Goal: Task Accomplishment & Management: Use online tool/utility

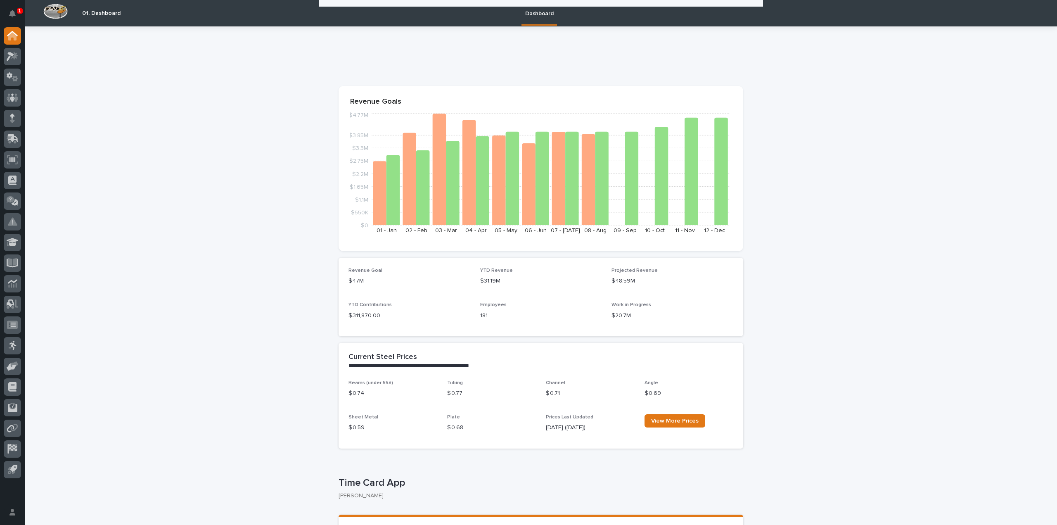
scroll to position [433, 0]
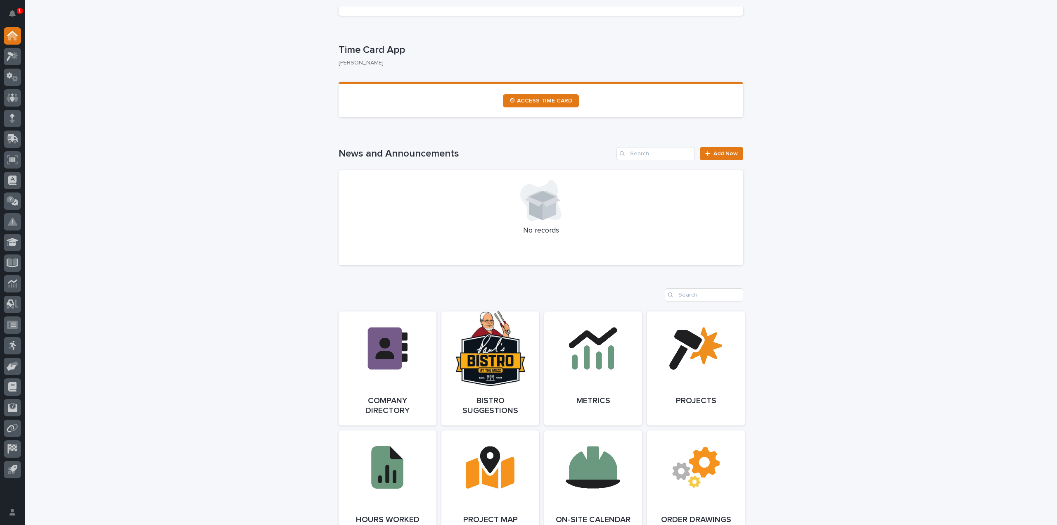
click at [18, 10] on p "1" at bounding box center [19, 11] width 3 height 6
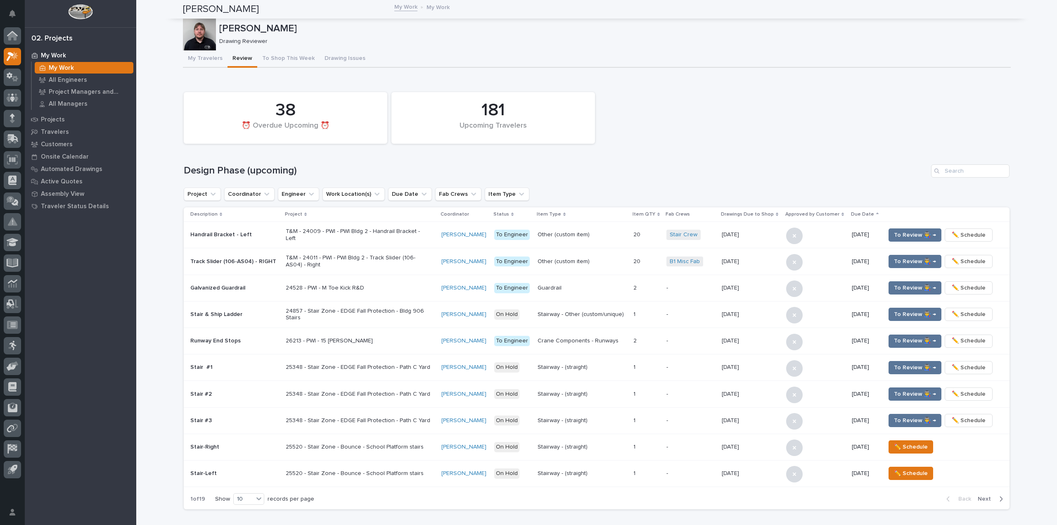
scroll to position [398, 0]
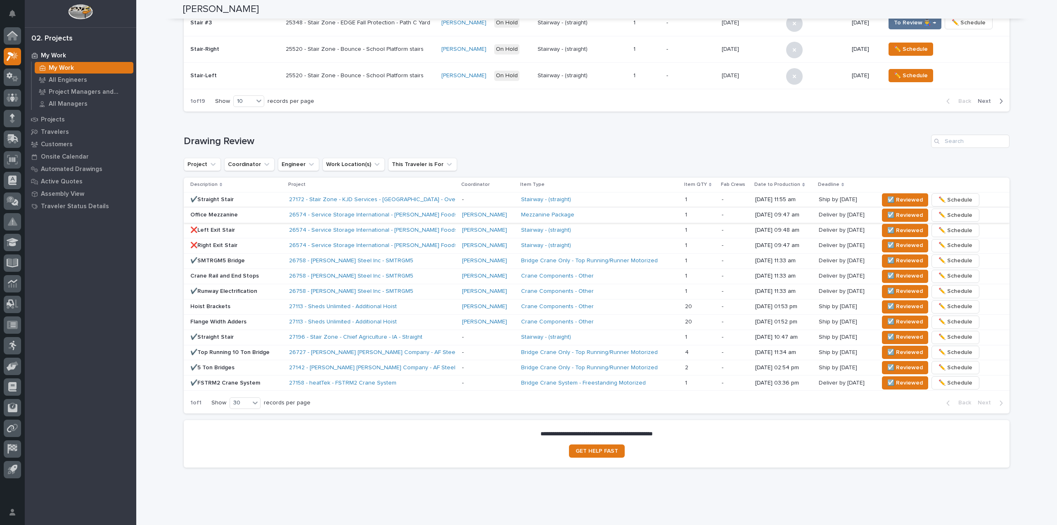
click at [252, 204] on div "✔️Straight Stair" at bounding box center [236, 200] width 92 height 14
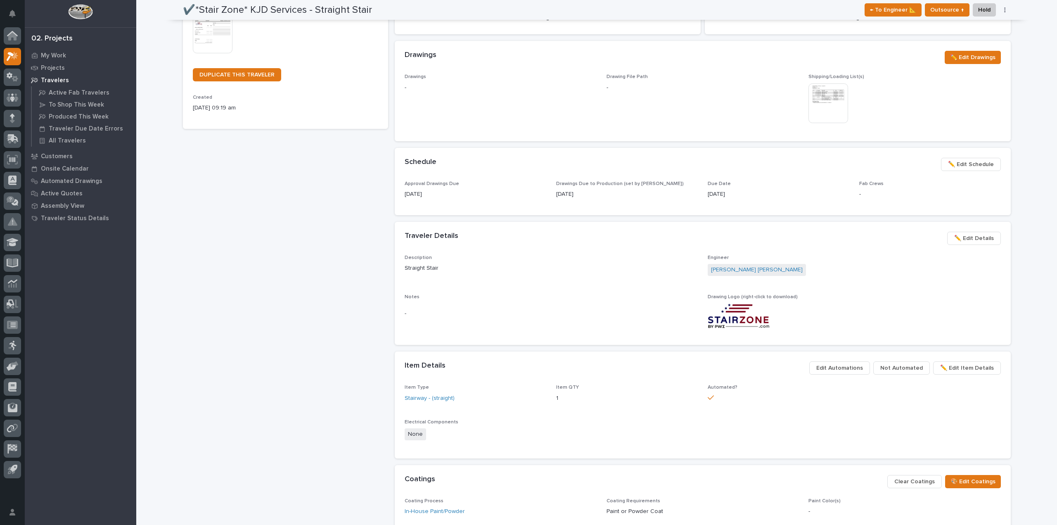
scroll to position [41, 0]
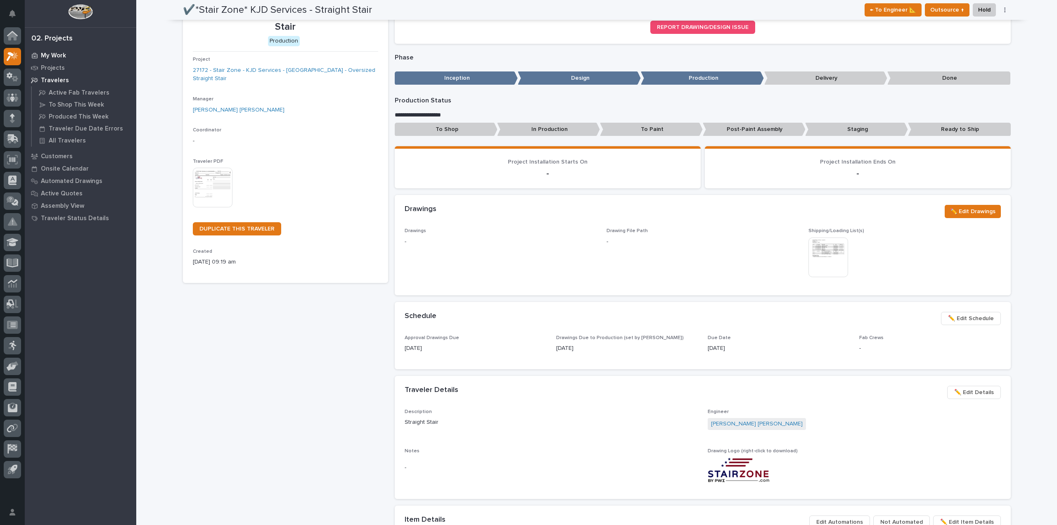
click at [57, 54] on p "My Work" at bounding box center [53, 55] width 25 height 7
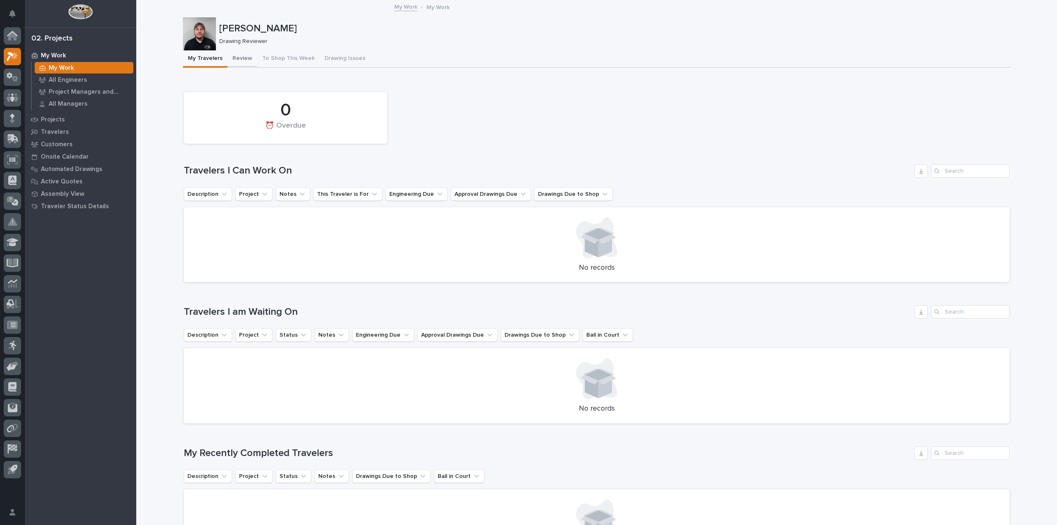
click at [240, 54] on button "Review" at bounding box center [243, 58] width 30 height 17
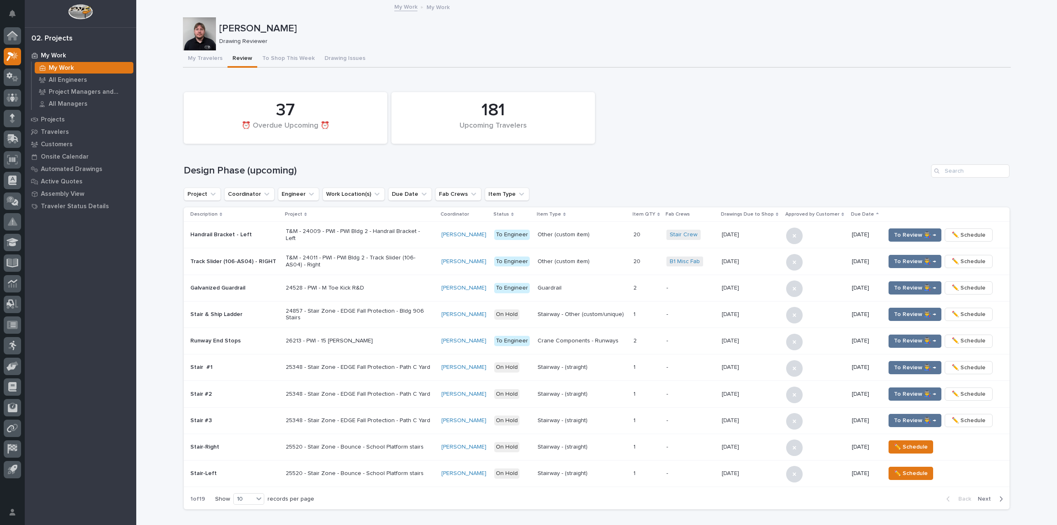
scroll to position [412, 0]
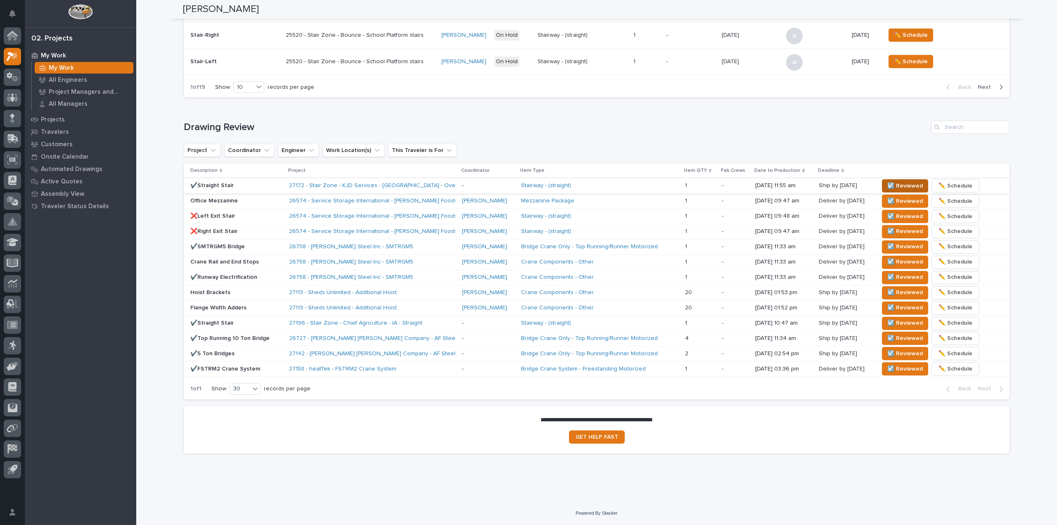
click at [890, 184] on span "☑️ Reviewed" at bounding box center [906, 186] width 36 height 10
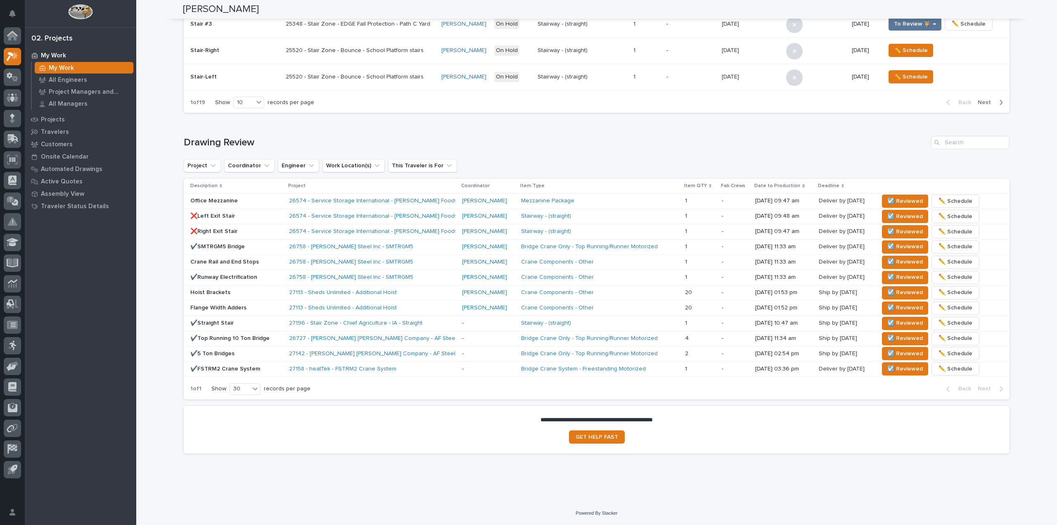
scroll to position [397, 0]
click at [175, 421] on div "**********" at bounding box center [596, 53] width 921 height 898
click at [896, 325] on span "☑️ Reviewed" at bounding box center [906, 323] width 36 height 10
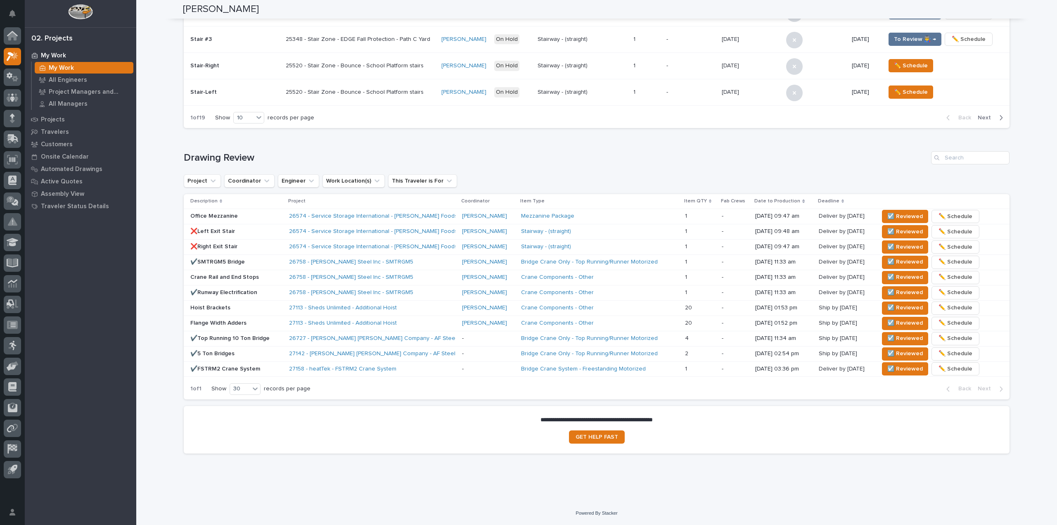
scroll to position [381, 0]
click at [169, 33] on div "**********" at bounding box center [596, 61] width 921 height 882
click at [239, 217] on p "Office Mezzanine" at bounding box center [236, 216] width 92 height 7
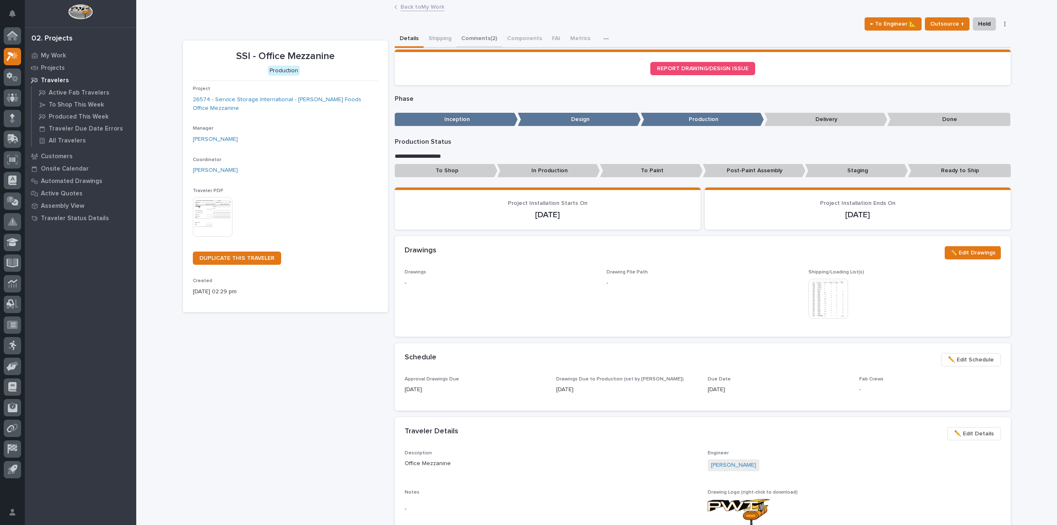
click at [466, 39] on button "Comments (2)" at bounding box center [479, 39] width 46 height 17
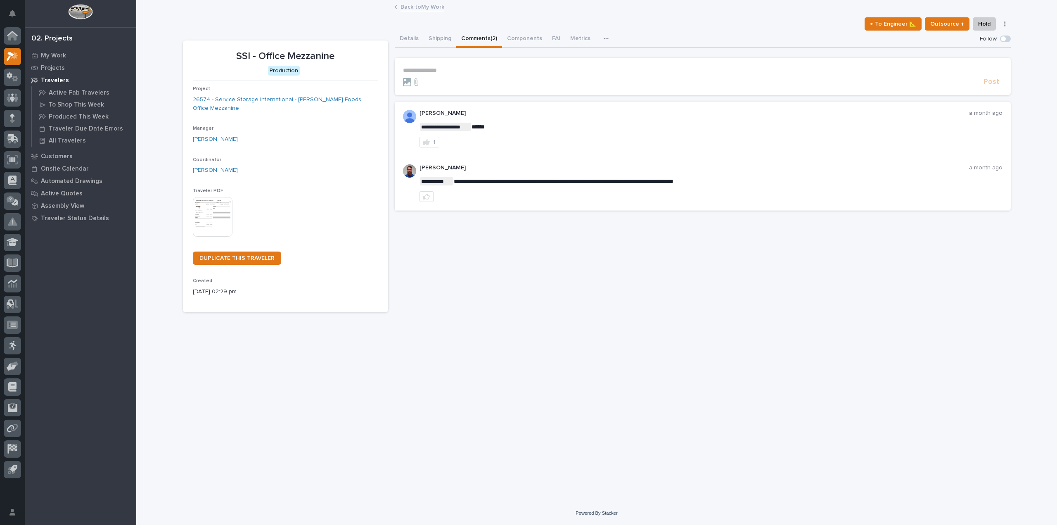
click at [428, 69] on p "**********" at bounding box center [703, 70] width 600 height 7
click at [405, 78] on icon at bounding box center [407, 82] width 8 height 8
click at [403, 78] on input "file" at bounding box center [403, 78] width 0 height 0
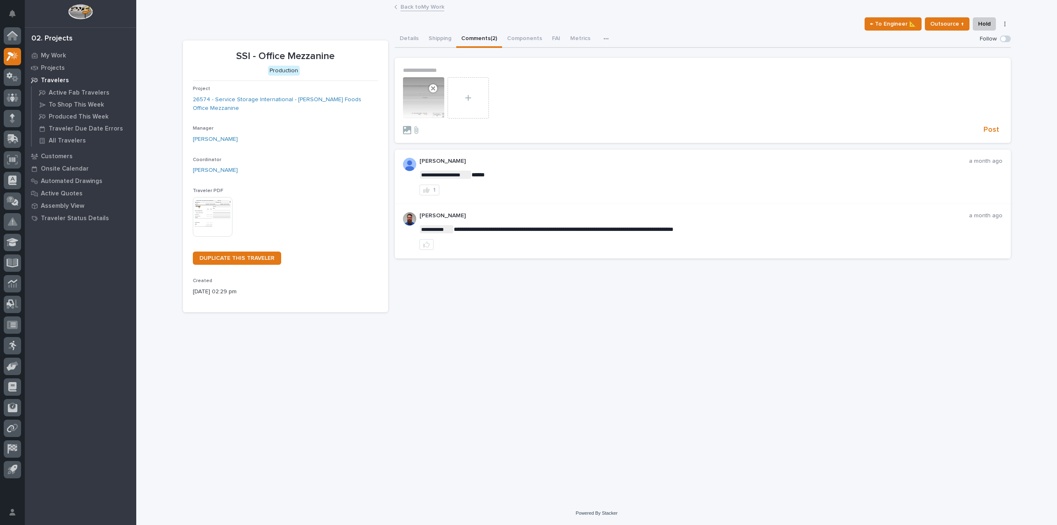
click at [428, 3] on link "Back to My Work" at bounding box center [423, 7] width 44 height 10
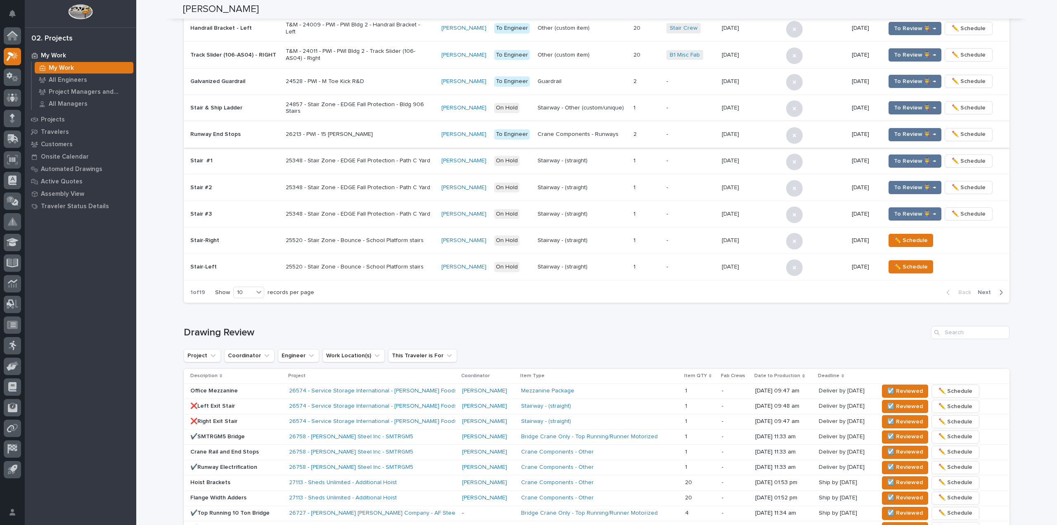
scroll to position [330, 0]
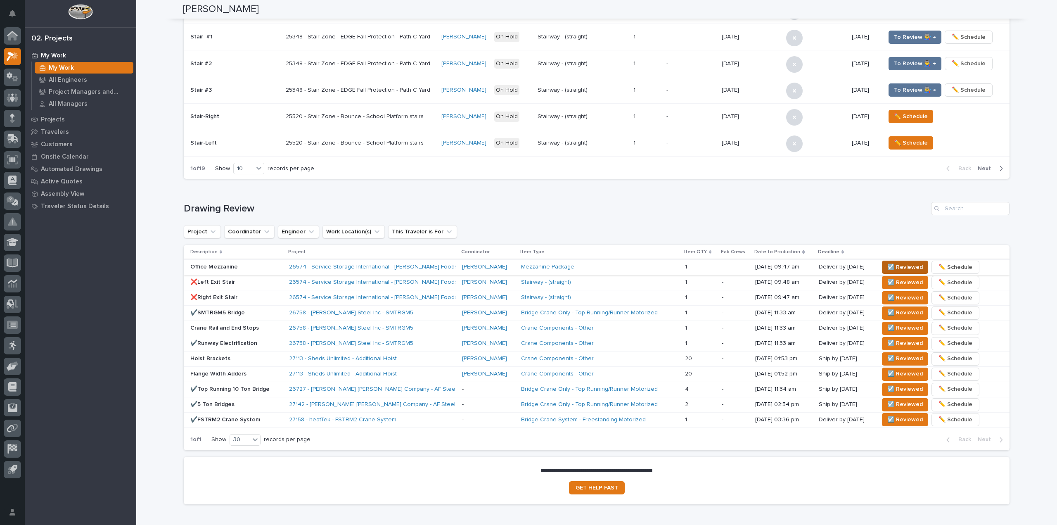
click at [905, 264] on span "☑️ Reviewed" at bounding box center [906, 267] width 36 height 10
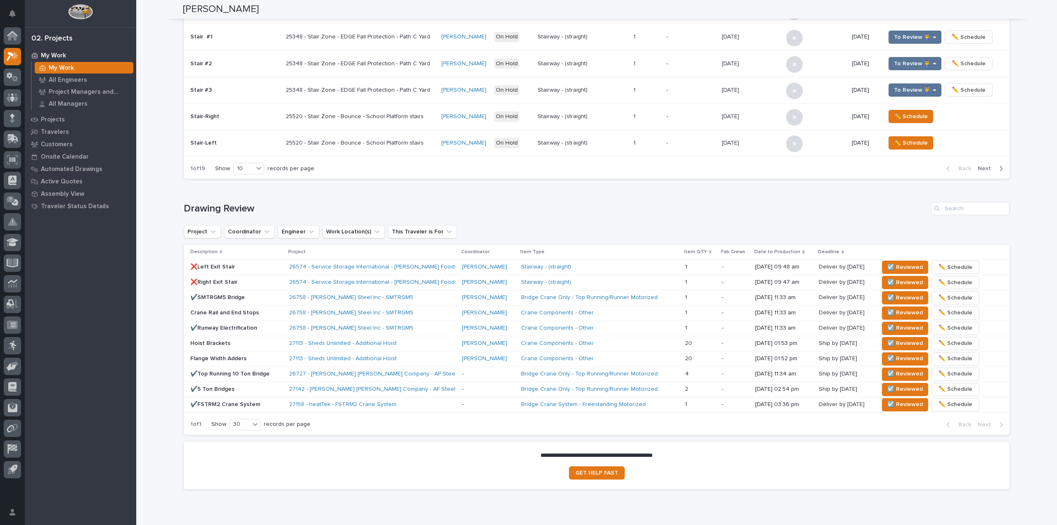
scroll to position [323, 0]
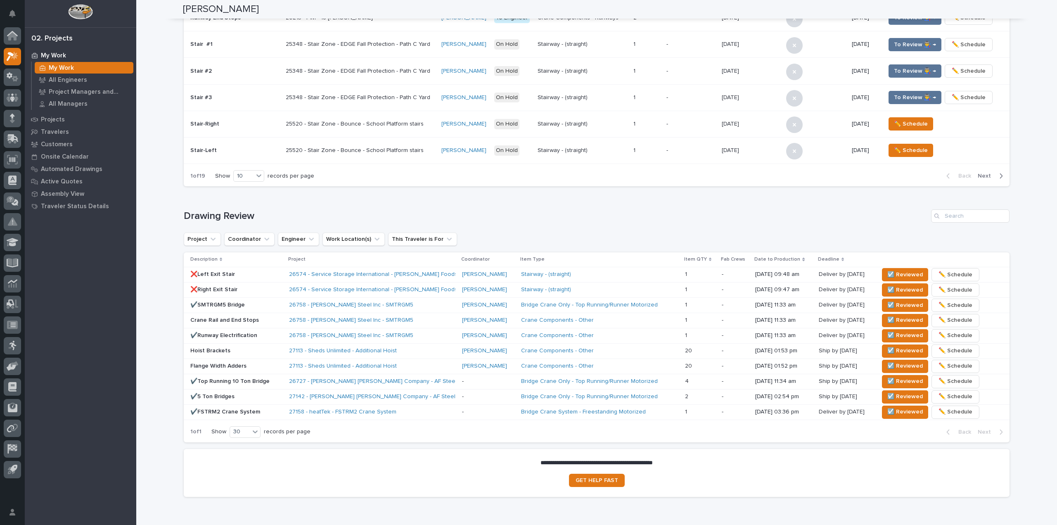
click at [258, 276] on p "❌Left Exit Stair" at bounding box center [236, 274] width 92 height 7
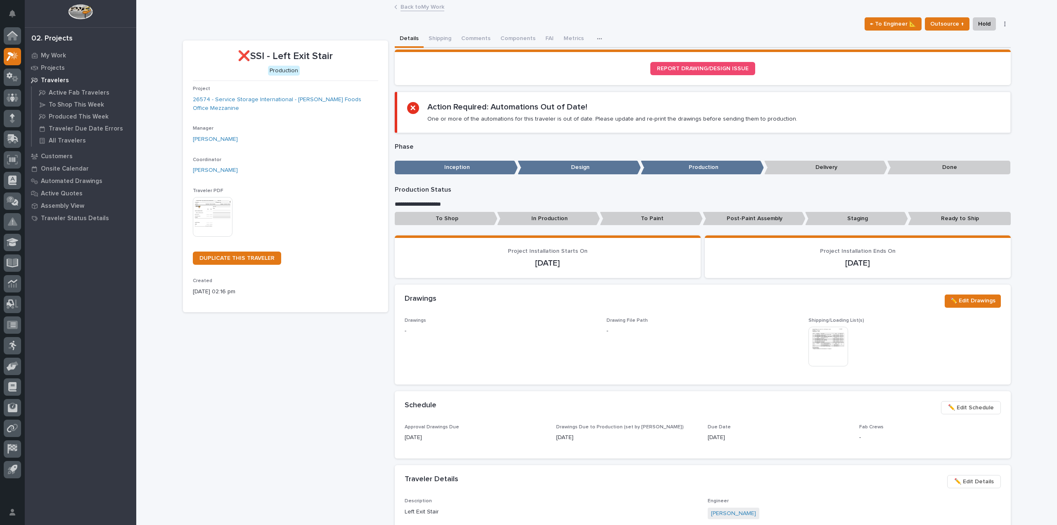
scroll to position [496, 0]
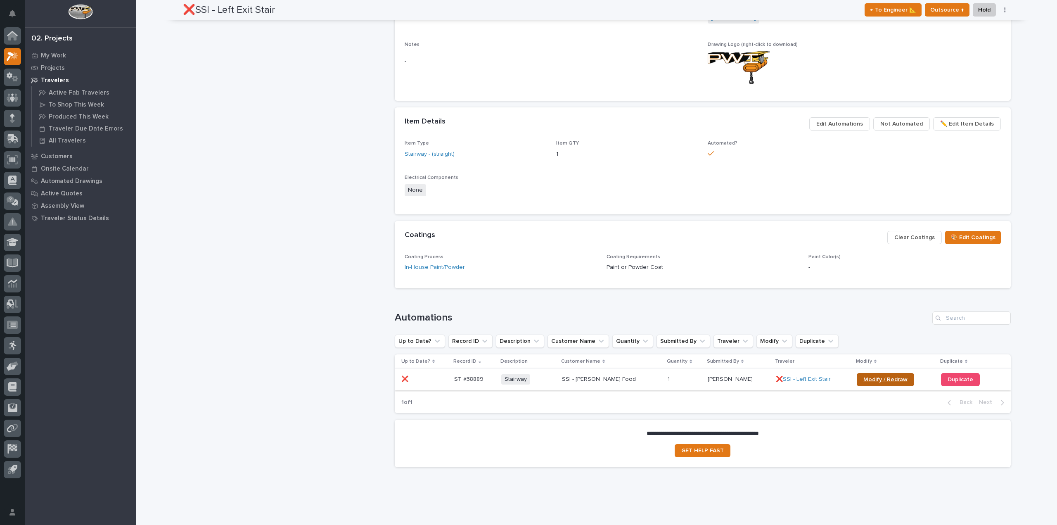
click at [870, 375] on link "Modify / Redraw" at bounding box center [885, 379] width 57 height 13
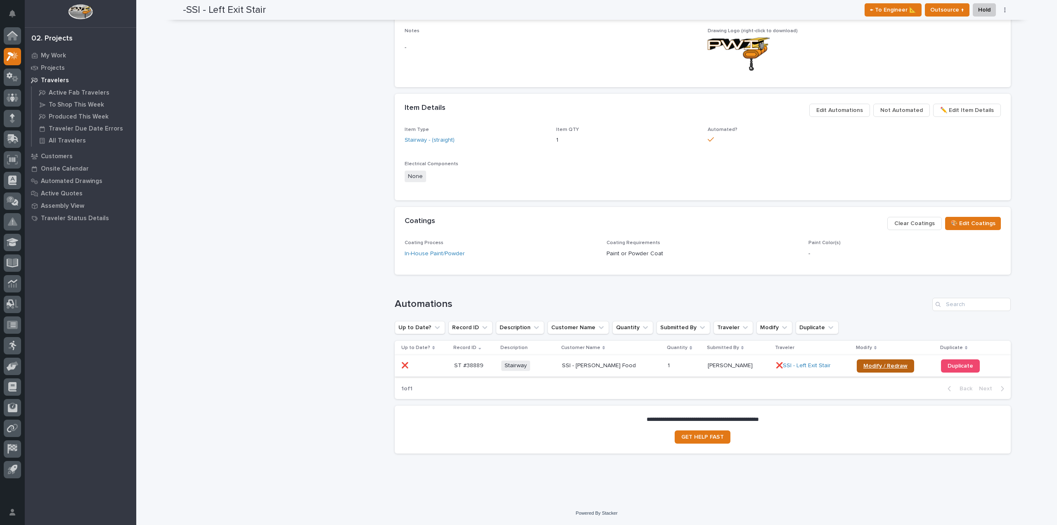
scroll to position [461, 0]
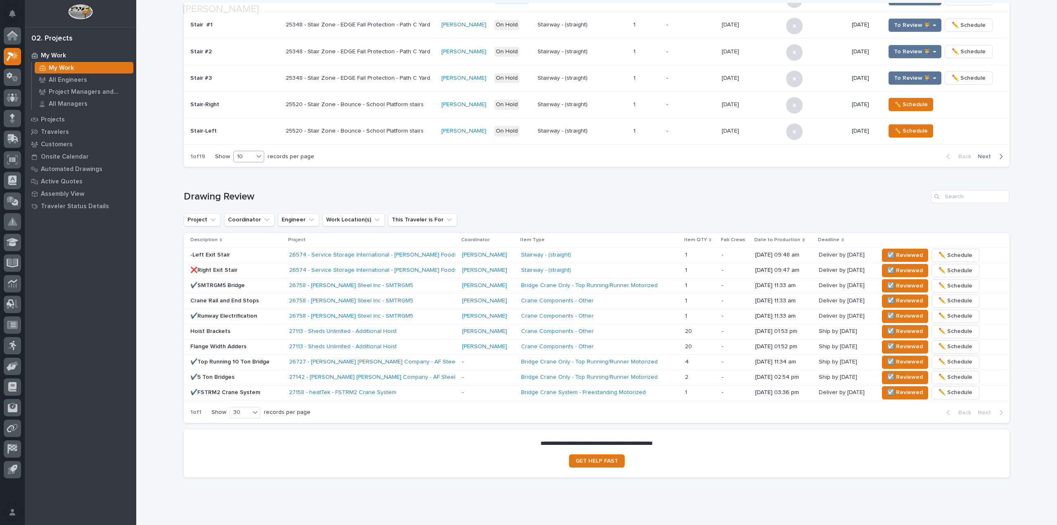
scroll to position [366, 0]
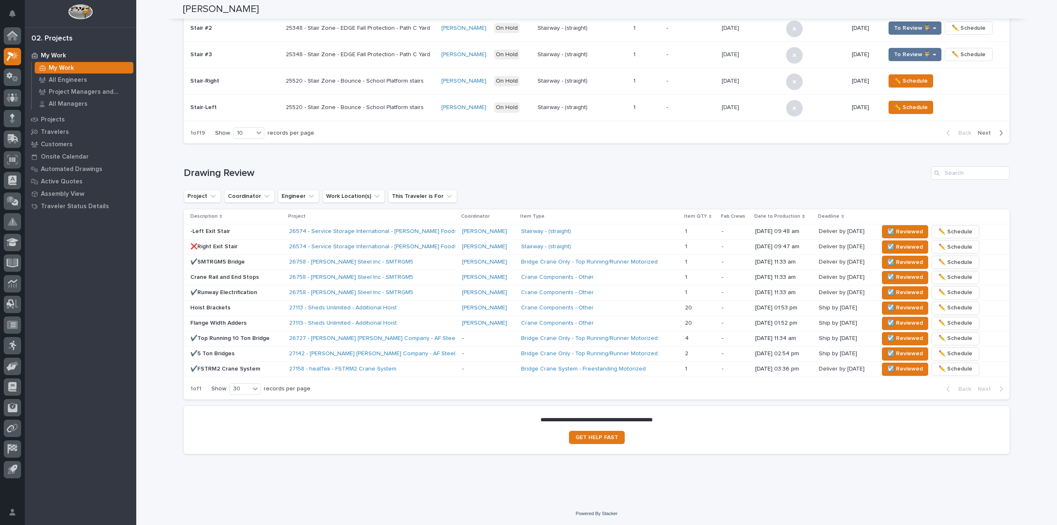
click at [255, 246] on p "❌Right Exit Stair" at bounding box center [236, 246] width 92 height 7
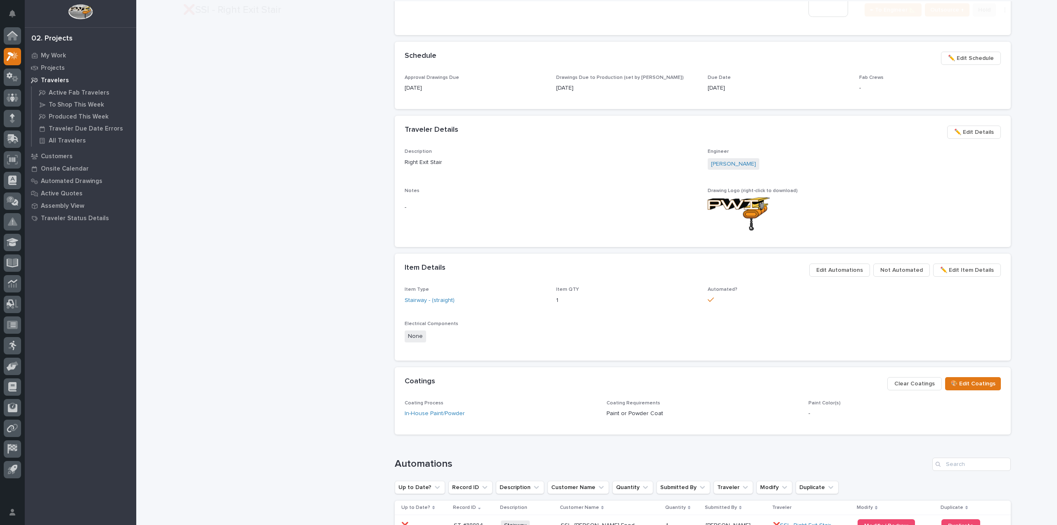
scroll to position [374, 0]
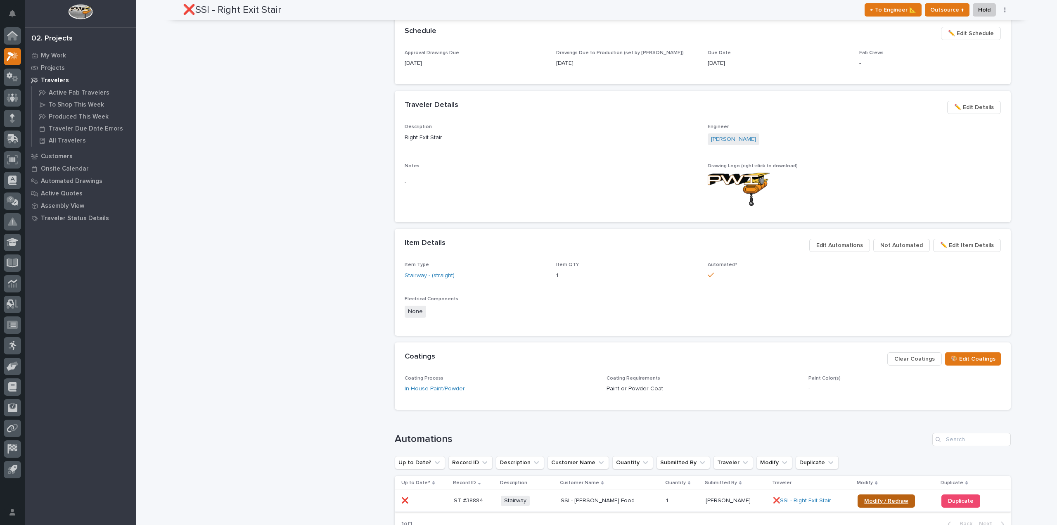
click at [863, 496] on link "Modify / Redraw" at bounding box center [886, 500] width 57 height 13
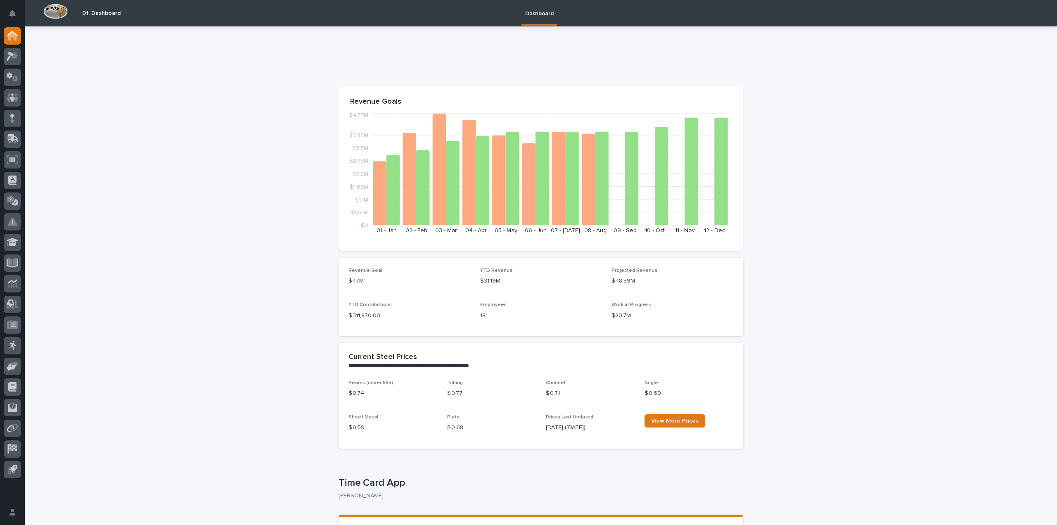
scroll to position [207, 0]
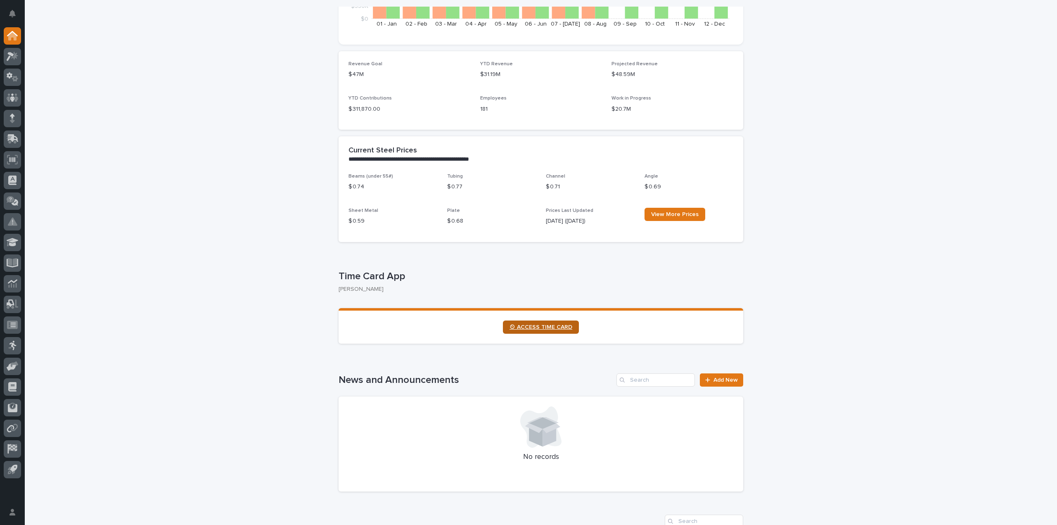
click at [540, 326] on span "⏲ ACCESS TIME CARD" at bounding box center [541, 327] width 63 height 6
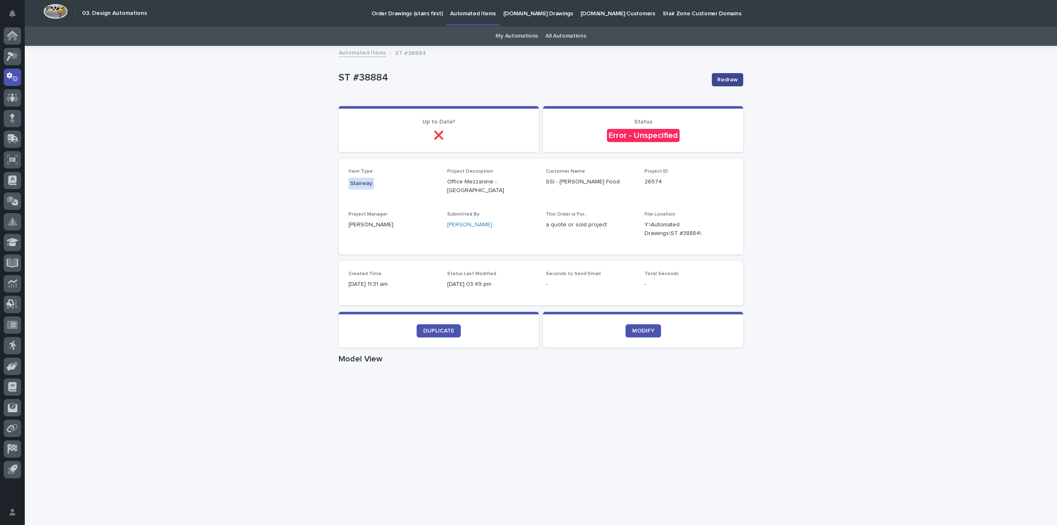
click at [727, 83] on button "Redraw" at bounding box center [727, 79] width 31 height 13
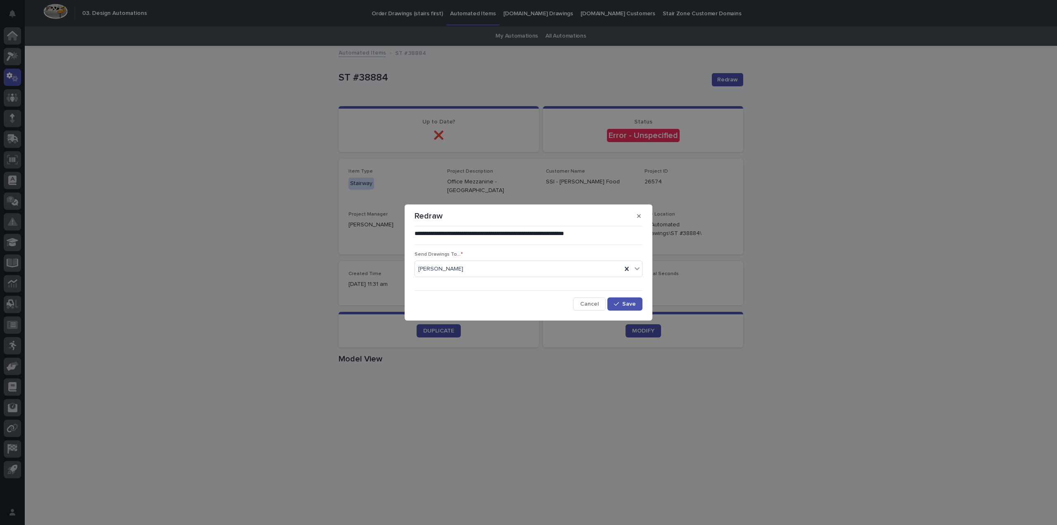
click at [625, 295] on div "**********" at bounding box center [529, 270] width 228 height 81
click at [628, 300] on button "Save" at bounding box center [625, 303] width 35 height 13
